Goal: Information Seeking & Learning: Stay updated

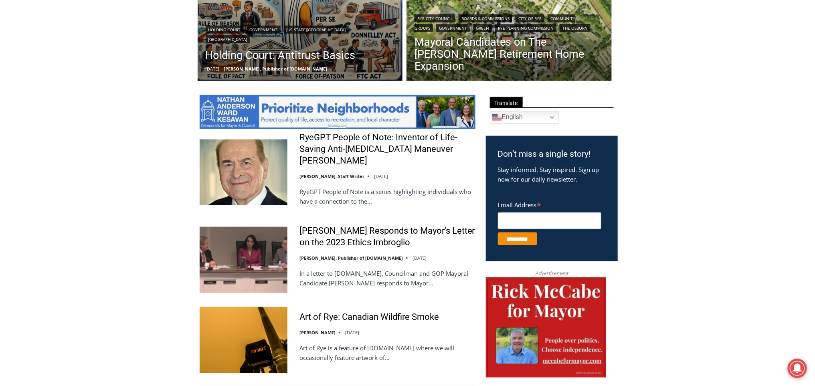
scroll to position [412, 0]
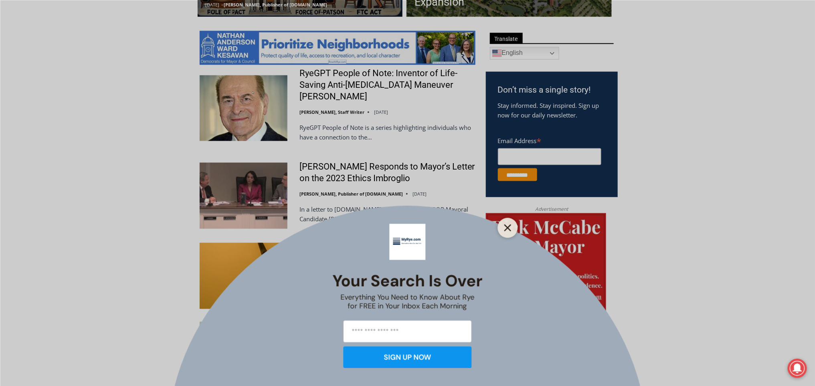
click at [510, 228] on icon "Close" at bounding box center [507, 227] width 7 height 7
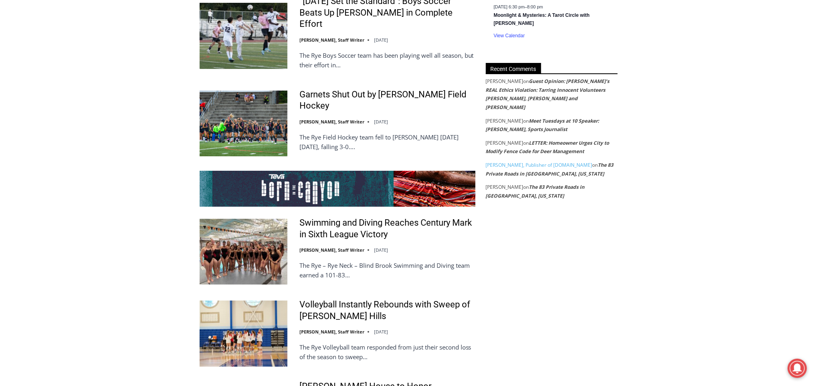
scroll to position [1423, 0]
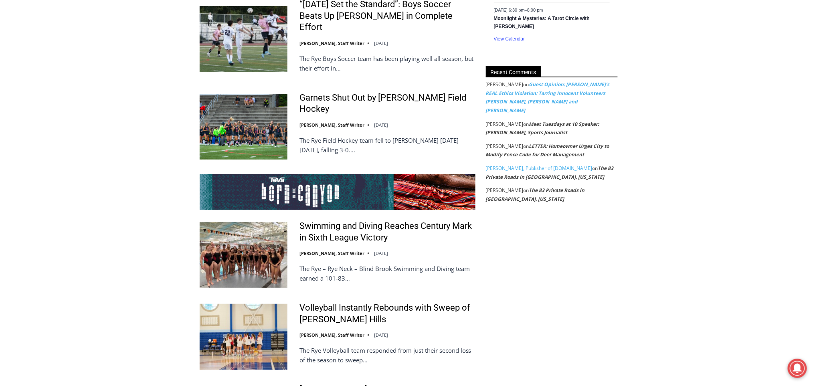
click at [561, 81] on link "Guest Opinion: [PERSON_NAME]’s REAL Ethics Violation: Tarring Innocent Voluntee…" at bounding box center [548, 97] width 124 height 33
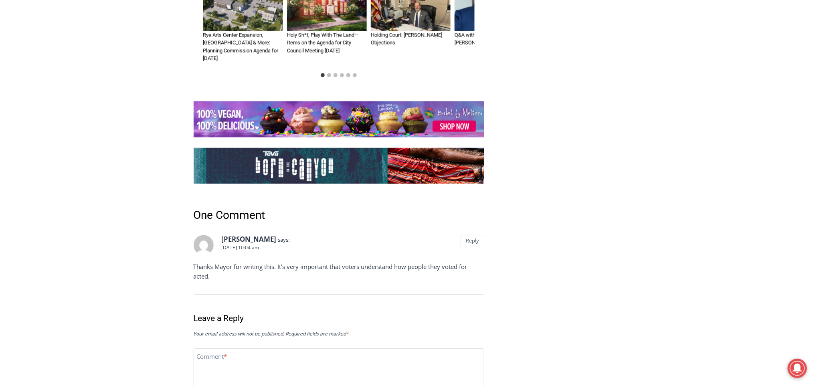
scroll to position [2041, 0]
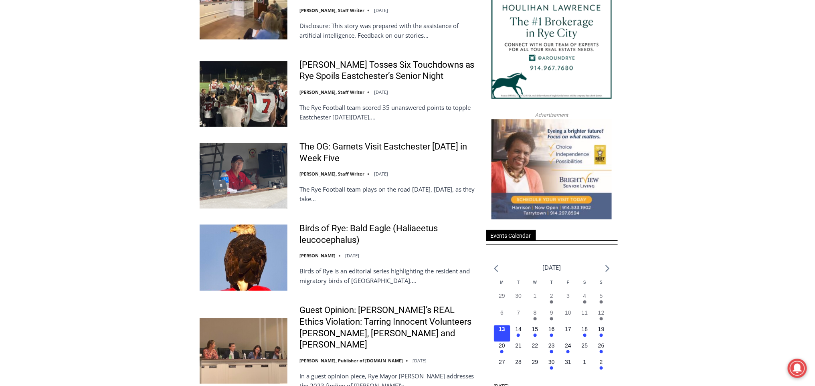
scroll to position [878, 0]
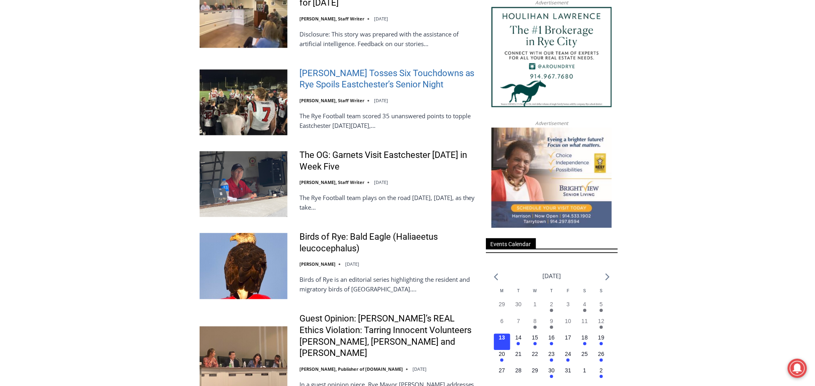
click at [328, 86] on link "[PERSON_NAME] Tosses Six Touchdowns as Rye Spoils Eastchester’s Senior Night" at bounding box center [387, 79] width 176 height 23
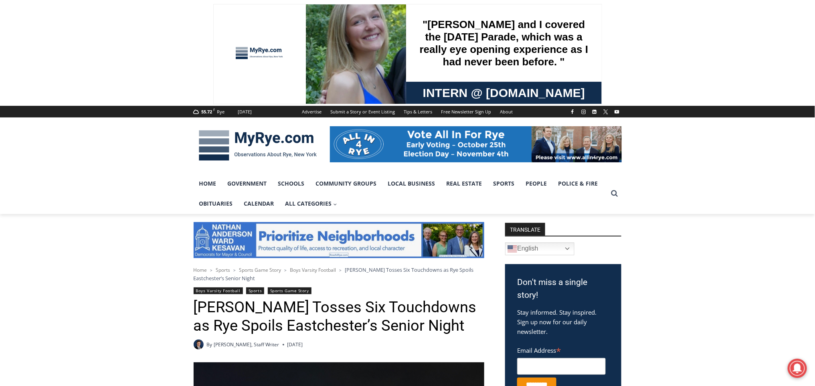
scroll to position [0, 0]
